Goal: Task Accomplishment & Management: Manage account settings

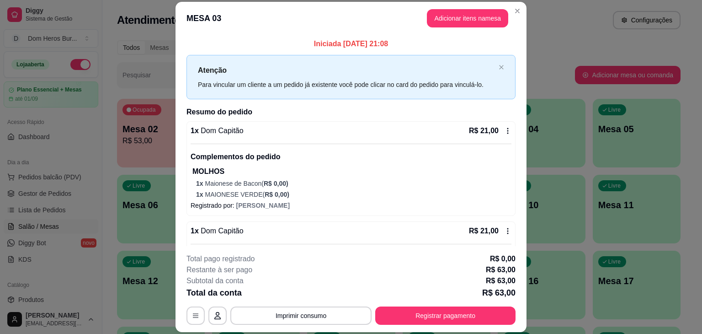
scroll to position [89, 0]
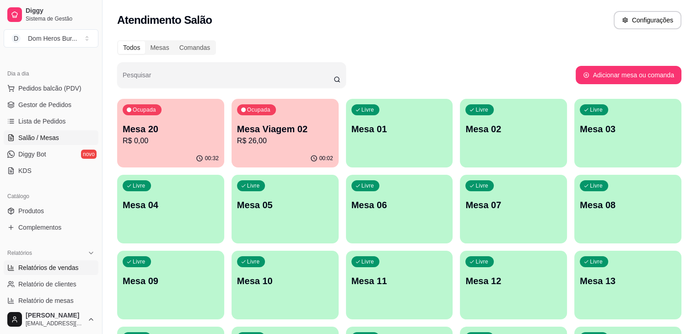
click at [55, 269] on span "Relatórios de vendas" at bounding box center [48, 267] width 60 height 9
select select "ALL"
select select "0"
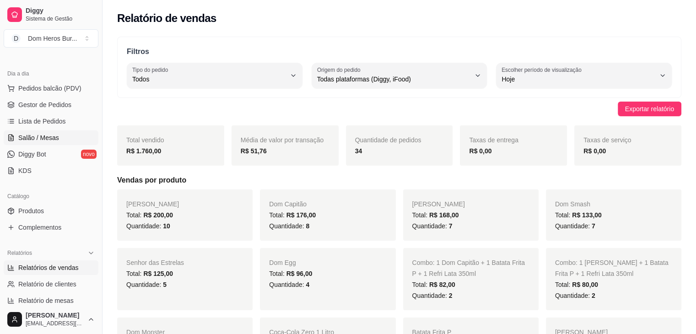
click at [61, 140] on link "Salão / Mesas" at bounding box center [51, 137] width 95 height 15
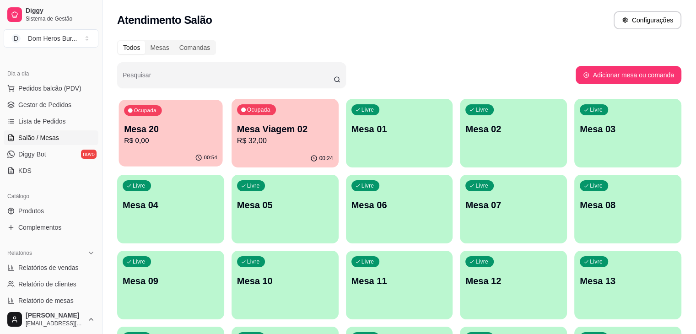
click at [166, 154] on div "00:54" at bounding box center [171, 157] width 104 height 17
click at [256, 145] on p "R$ 32,00" at bounding box center [284, 140] width 93 height 11
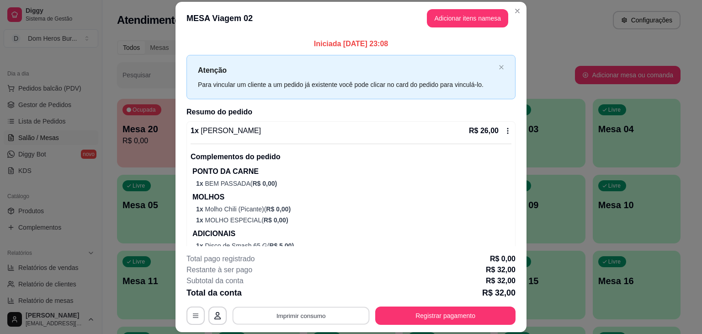
click at [320, 311] on button "Imprimir consumo" at bounding box center [301, 316] width 137 height 18
click at [319, 295] on button "IMPRESSORA" at bounding box center [300, 294] width 64 height 14
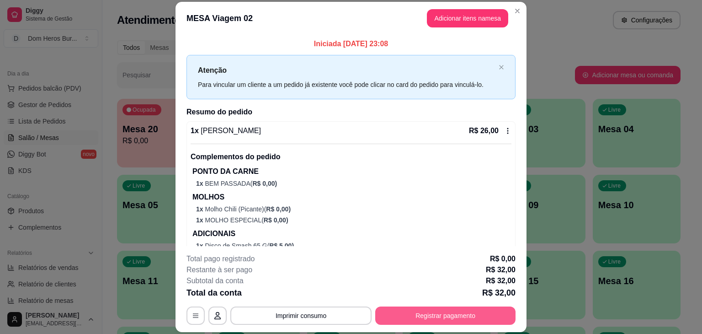
click at [477, 320] on button "Registrar pagamento" at bounding box center [445, 315] width 140 height 18
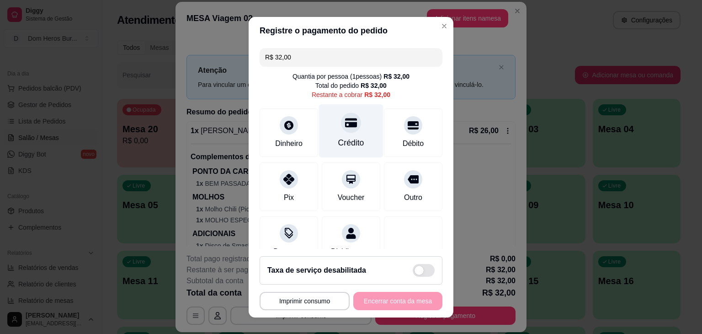
click at [345, 125] on icon at bounding box center [351, 122] width 12 height 9
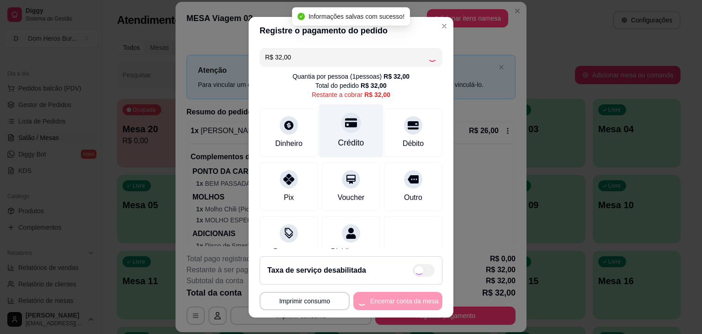
type input "R$ 0,00"
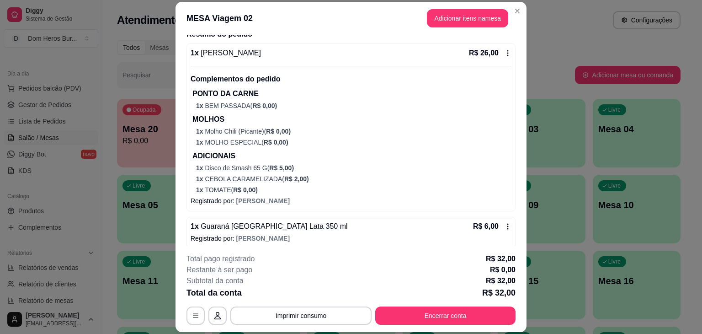
scroll to position [83, 0]
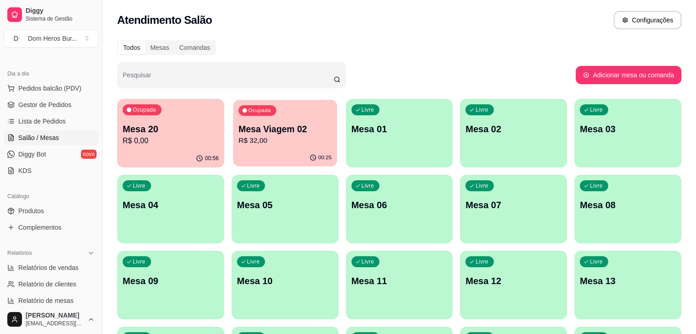
click at [271, 148] on div "Ocupada Mesa Viagem 02 R$ 32,00" at bounding box center [285, 124] width 104 height 49
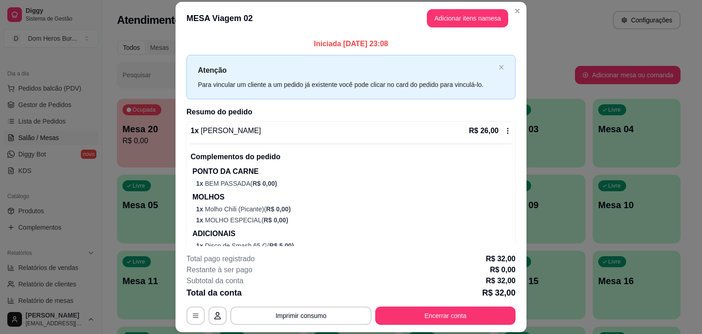
click at [398, 324] on div "**********" at bounding box center [351, 315] width 329 height 18
click at [396, 321] on button "Encerrar conta" at bounding box center [446, 316] width 136 height 18
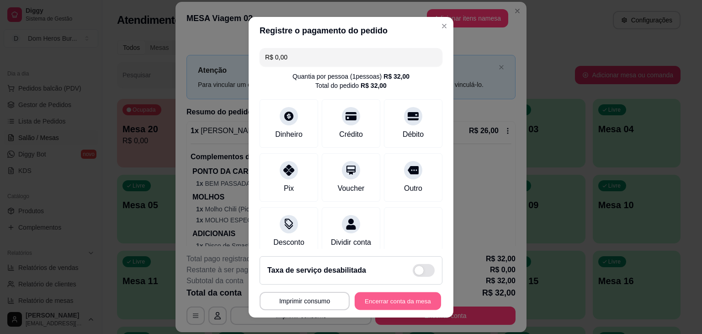
click at [378, 292] on button "Encerrar conta da mesa" at bounding box center [398, 301] width 86 height 18
click at [394, 306] on button "Encerrar conta da mesa" at bounding box center [398, 301] width 86 height 18
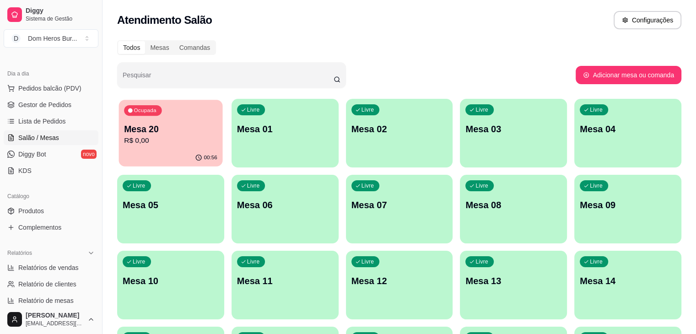
click at [186, 139] on p "R$ 0,00" at bounding box center [170, 140] width 93 height 11
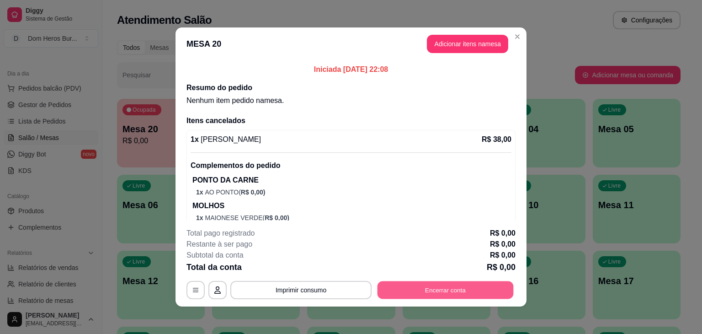
click at [472, 284] on button "Encerrar conta" at bounding box center [446, 290] width 136 height 18
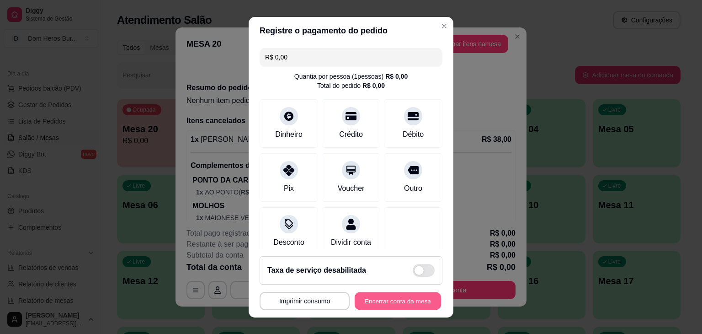
click at [415, 304] on button "Encerrar conta da mesa" at bounding box center [398, 301] width 86 height 18
